Goal: Task Accomplishment & Management: Manage account settings

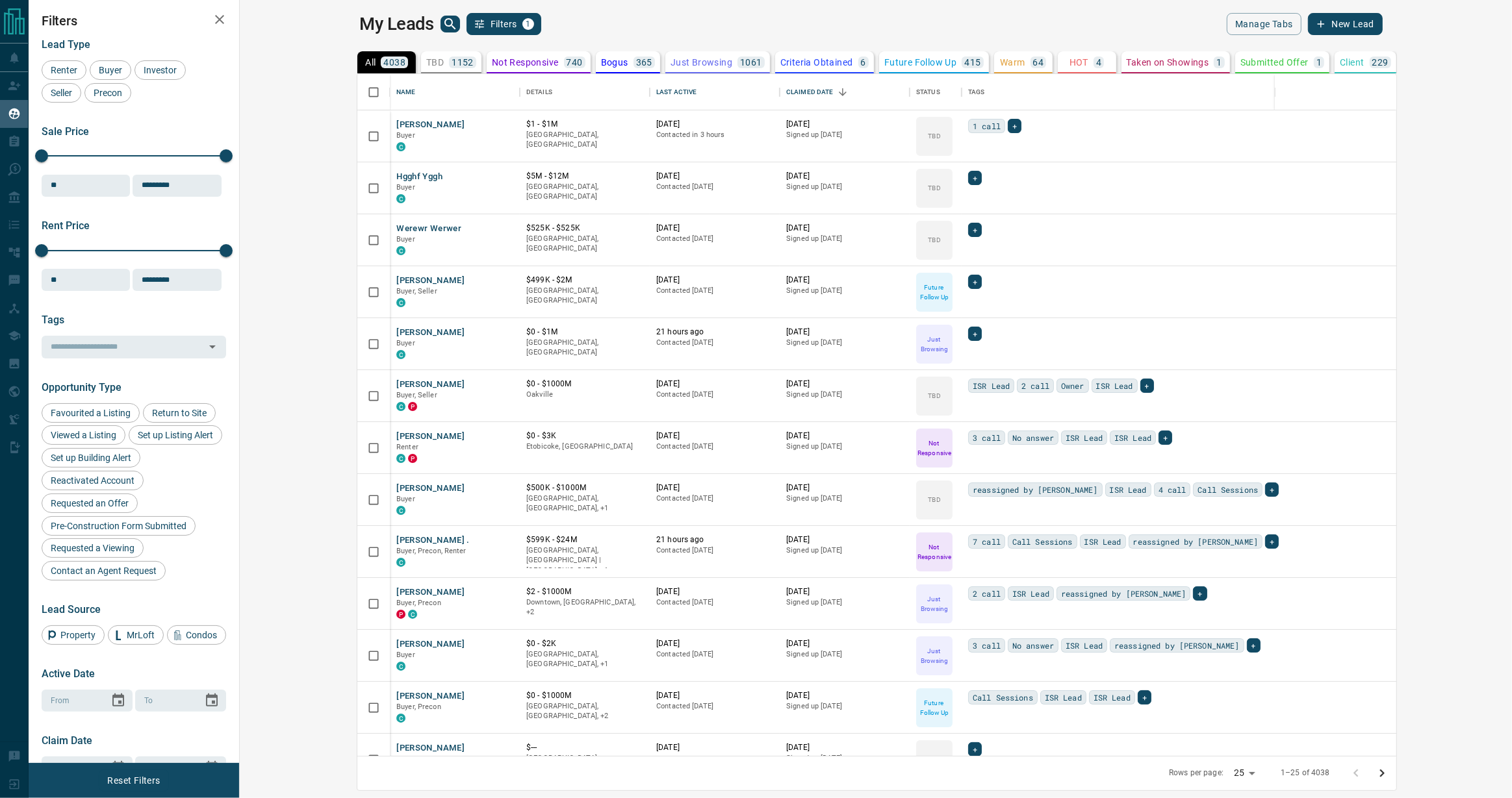
scroll to position [682, 1267]
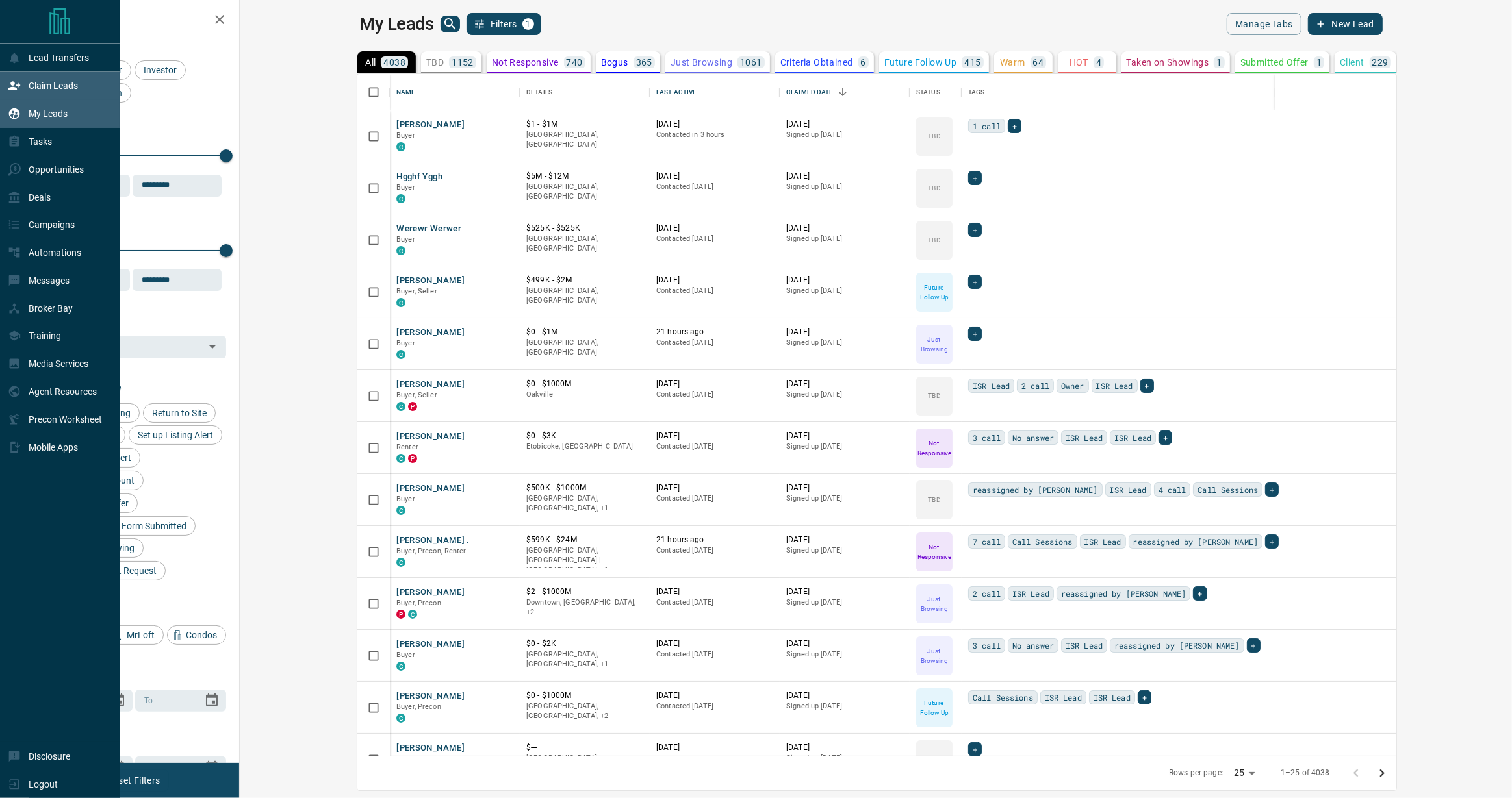
click at [57, 88] on p "Claim Leads" at bounding box center [53, 86] width 49 height 11
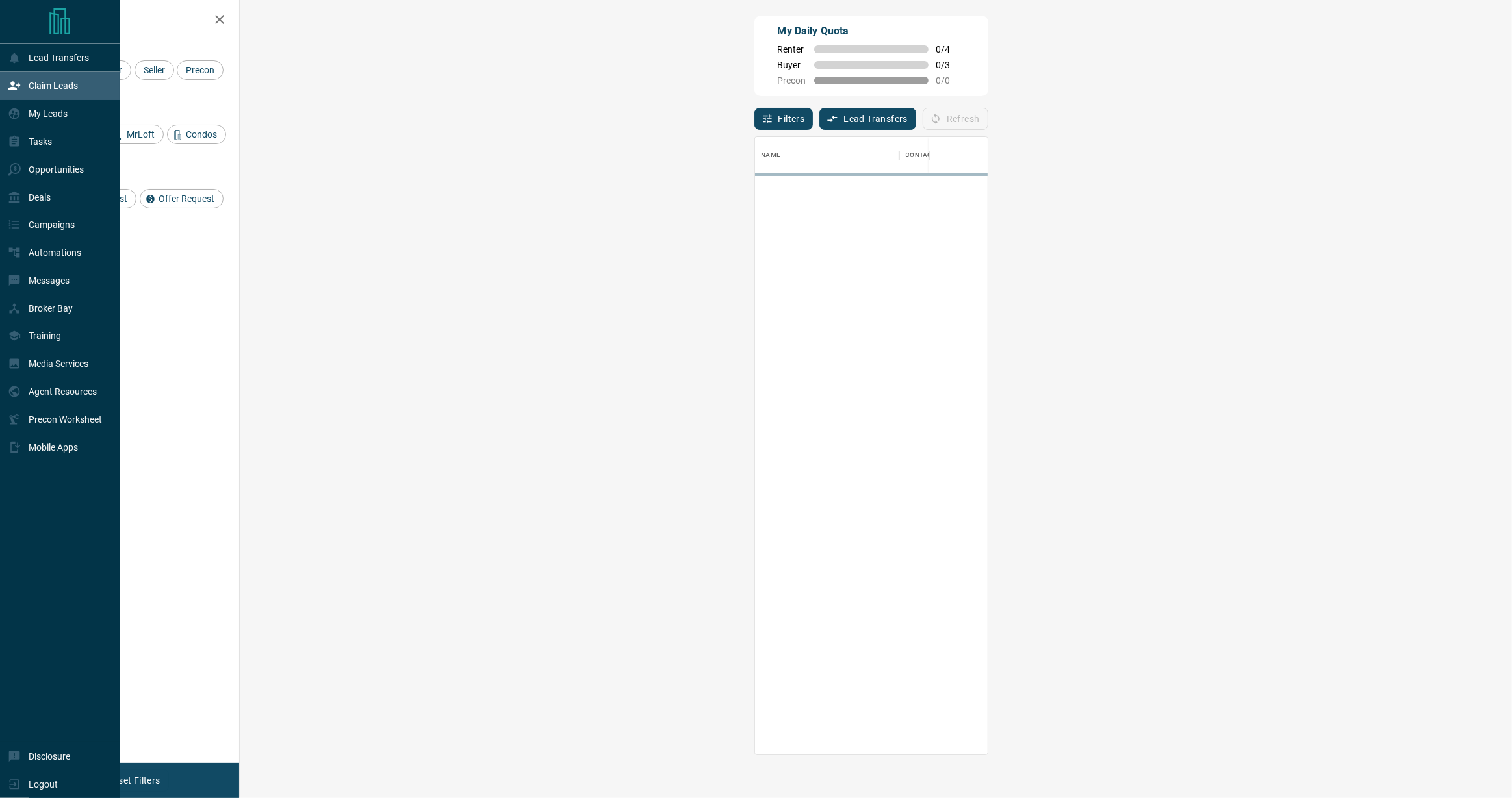
scroll to position [617, 1245]
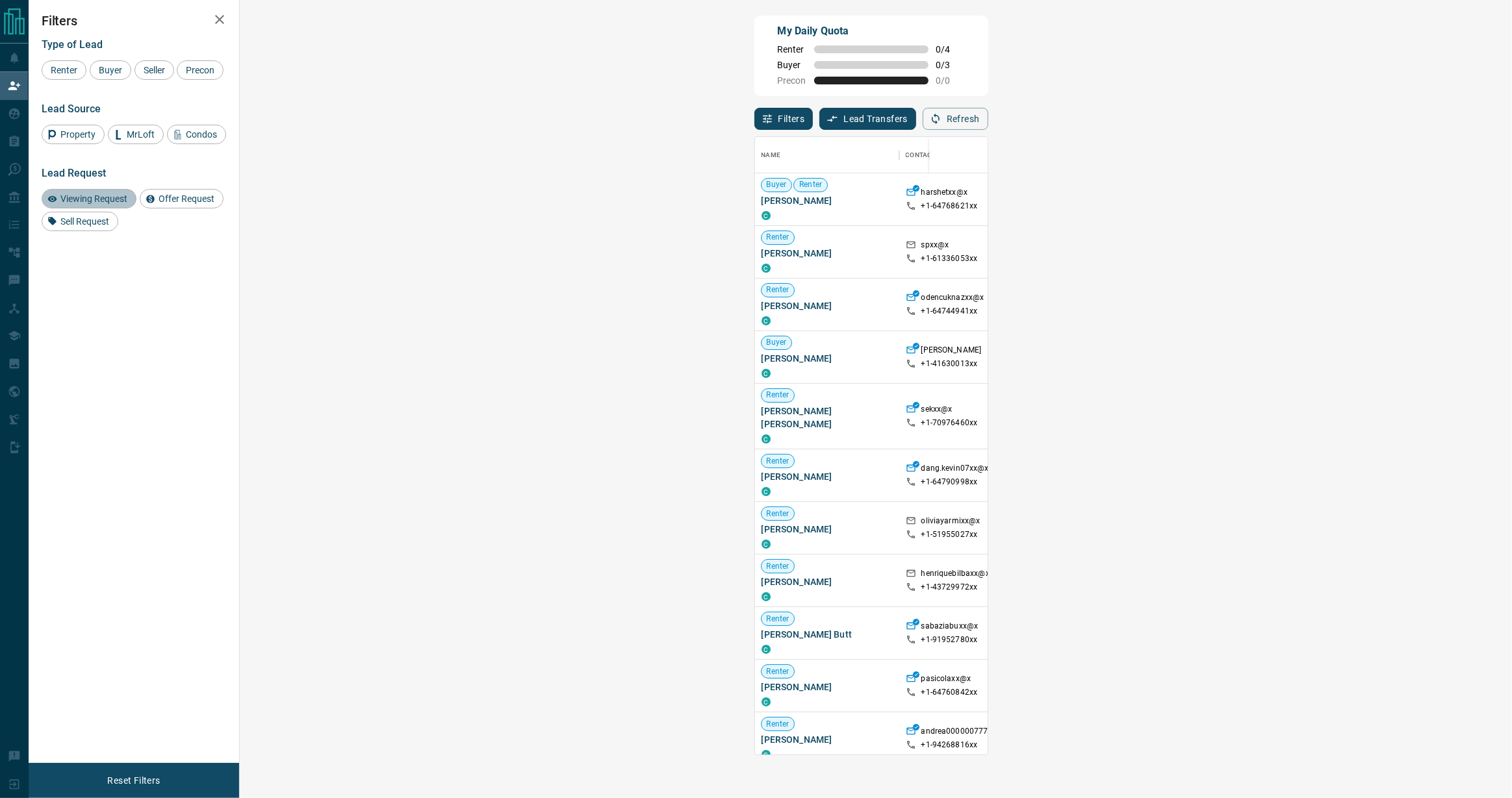
click at [106, 194] on span "Viewing Request" at bounding box center [94, 199] width 76 height 11
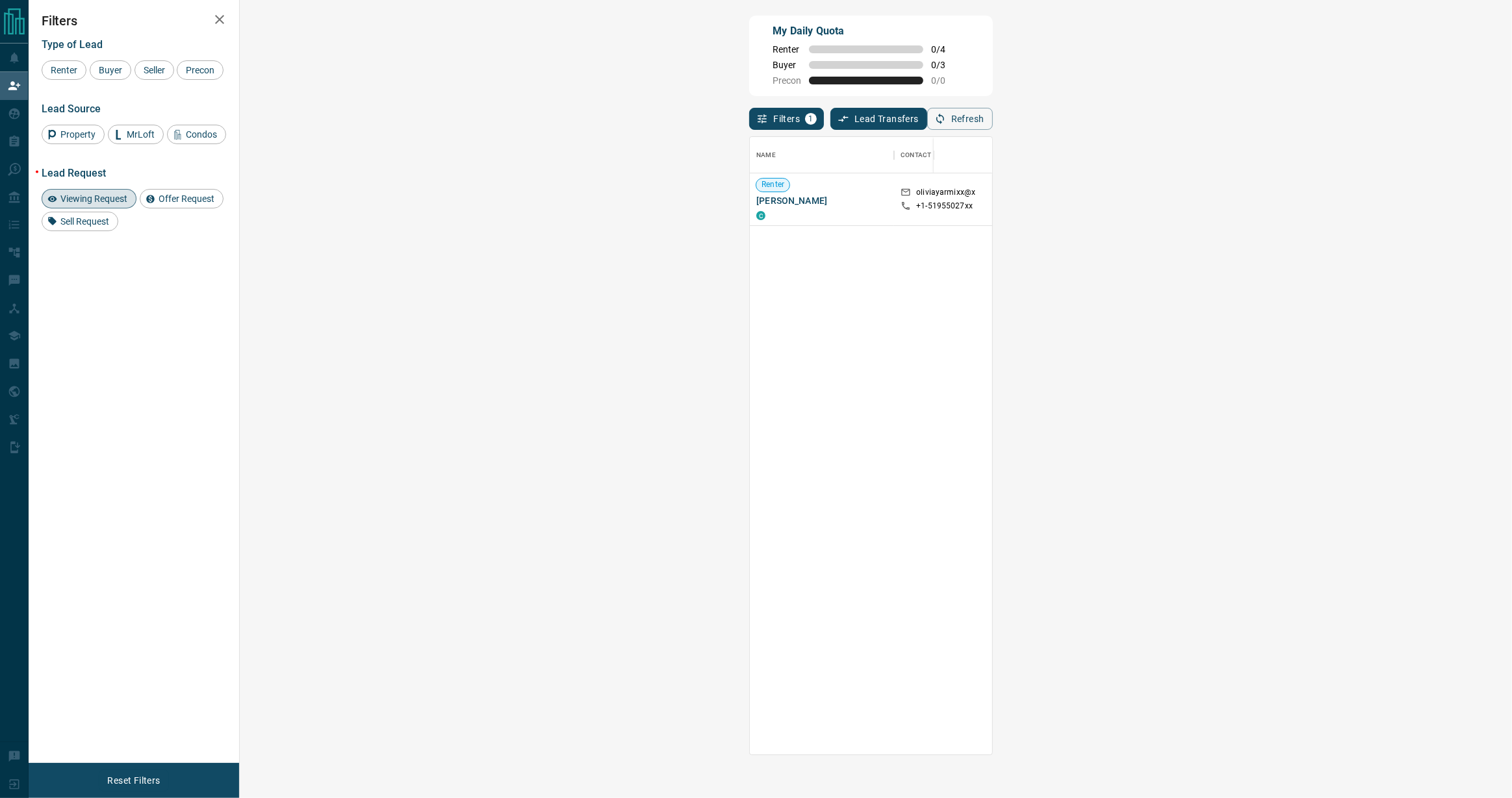
click at [106, 194] on span "Viewing Request" at bounding box center [94, 199] width 76 height 11
